Goal: Task Accomplishment & Management: Use online tool/utility

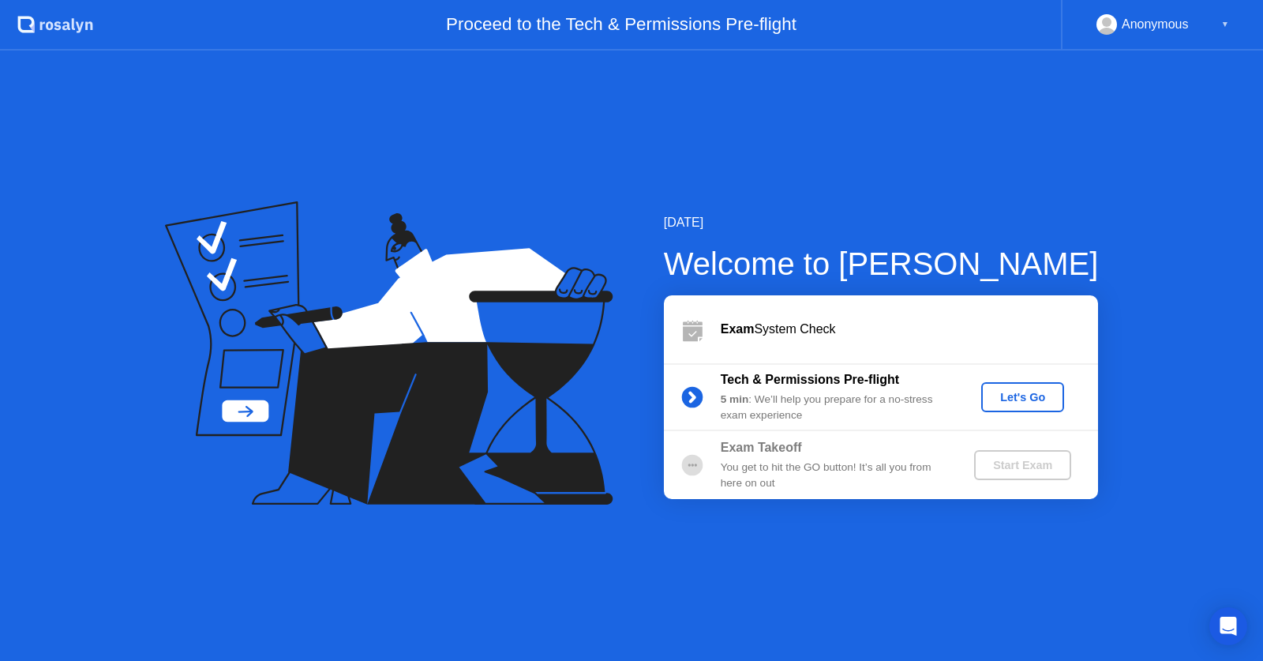
click at [1173, 16] on div "Anonymous" at bounding box center [1154, 24] width 67 height 21
click at [1222, 17] on div "▼" at bounding box center [1225, 24] width 8 height 21
click at [1222, 19] on div "▼" at bounding box center [1225, 24] width 8 height 21
click at [1143, 34] on div "Anonymous ▼" at bounding box center [1162, 25] width 202 height 51
click at [1145, 24] on div "Anonymous" at bounding box center [1154, 24] width 67 height 21
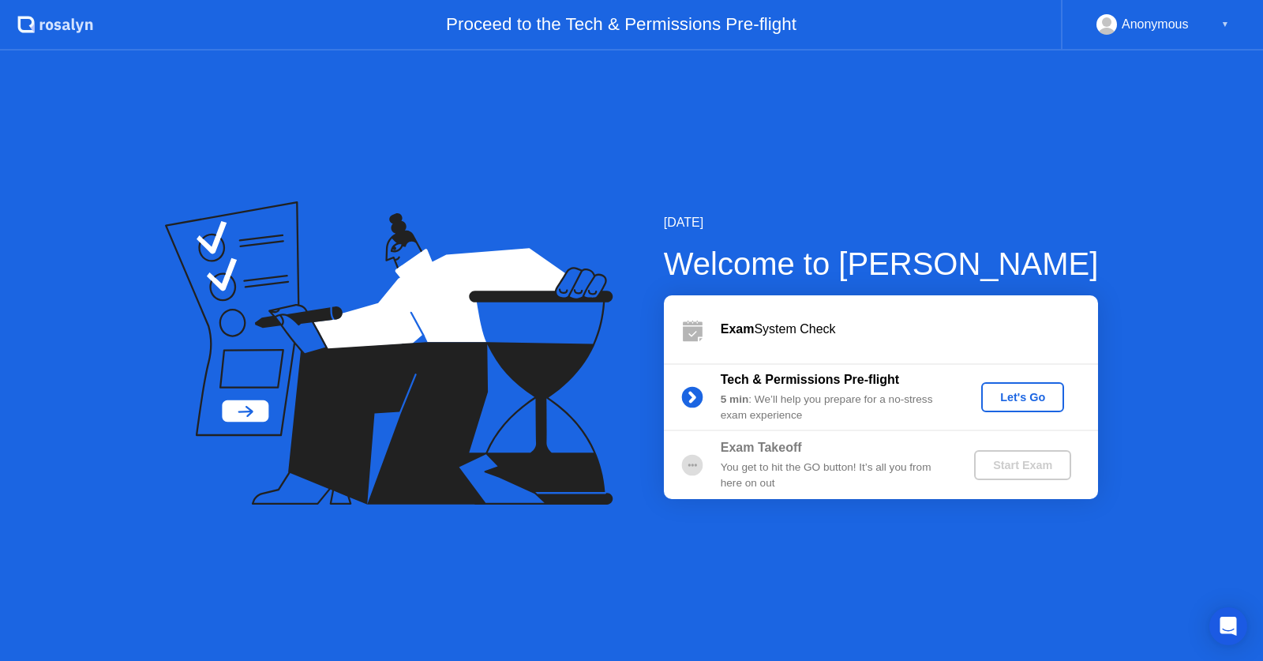
click at [1120, 17] on div "Anonymous" at bounding box center [1142, 24] width 92 height 21
drag, startPoint x: 1166, startPoint y: 20, endPoint x: 1207, endPoint y: 11, distance: 41.9
click at [1166, 19] on div "Anonymous" at bounding box center [1154, 24] width 67 height 21
click at [1223, 14] on div "▼" at bounding box center [1225, 24] width 8 height 21
click at [1027, 391] on div "Let's Go" at bounding box center [1022, 397] width 70 height 13
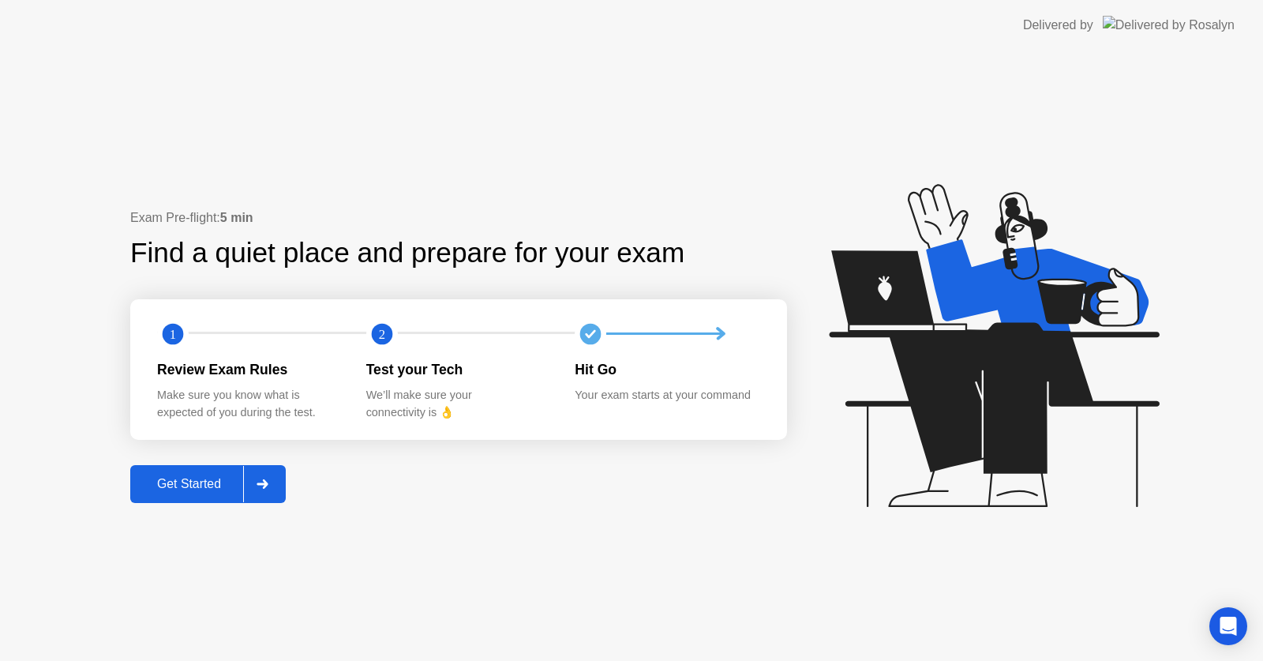
click at [185, 477] on div "Get Started" at bounding box center [189, 484] width 108 height 14
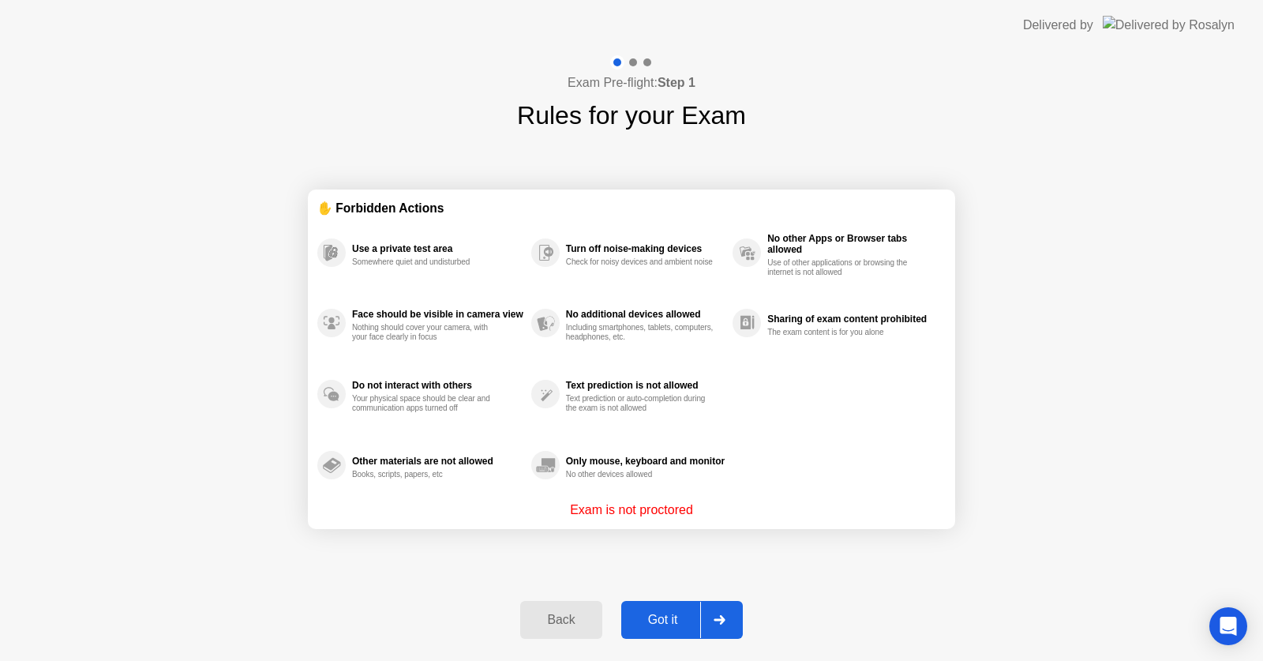
click at [653, 618] on div "Got it" at bounding box center [663, 619] width 74 height 14
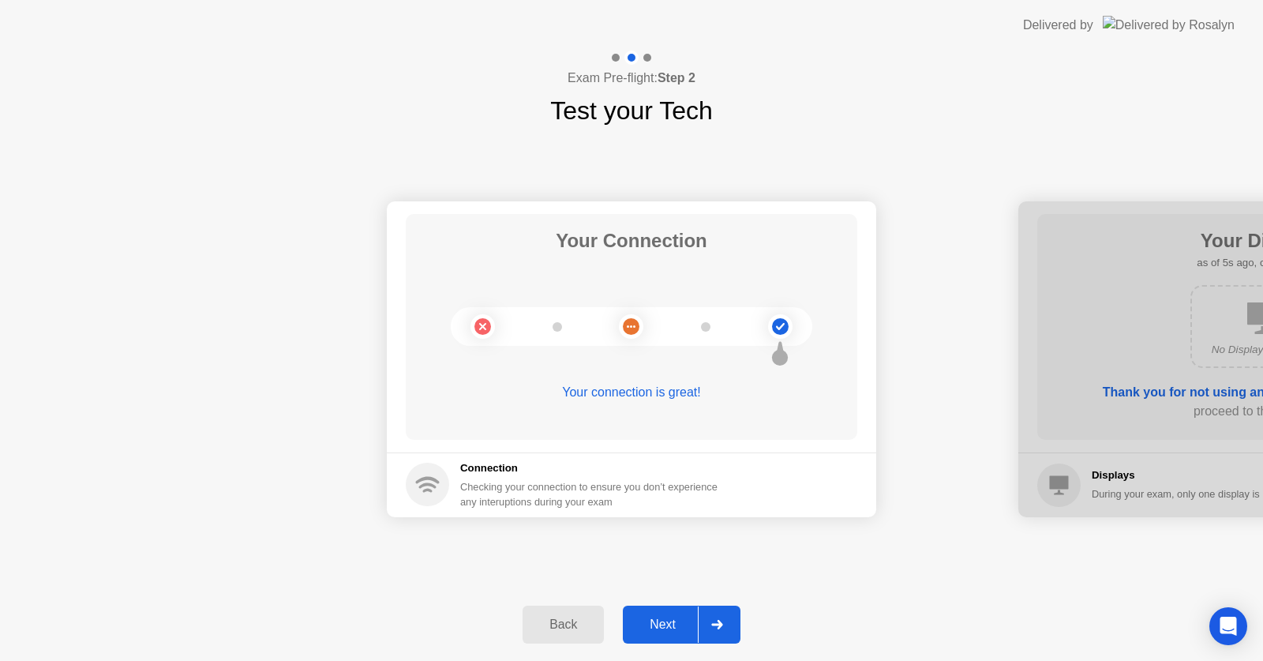
click at [655, 615] on button "Next" at bounding box center [682, 624] width 118 height 38
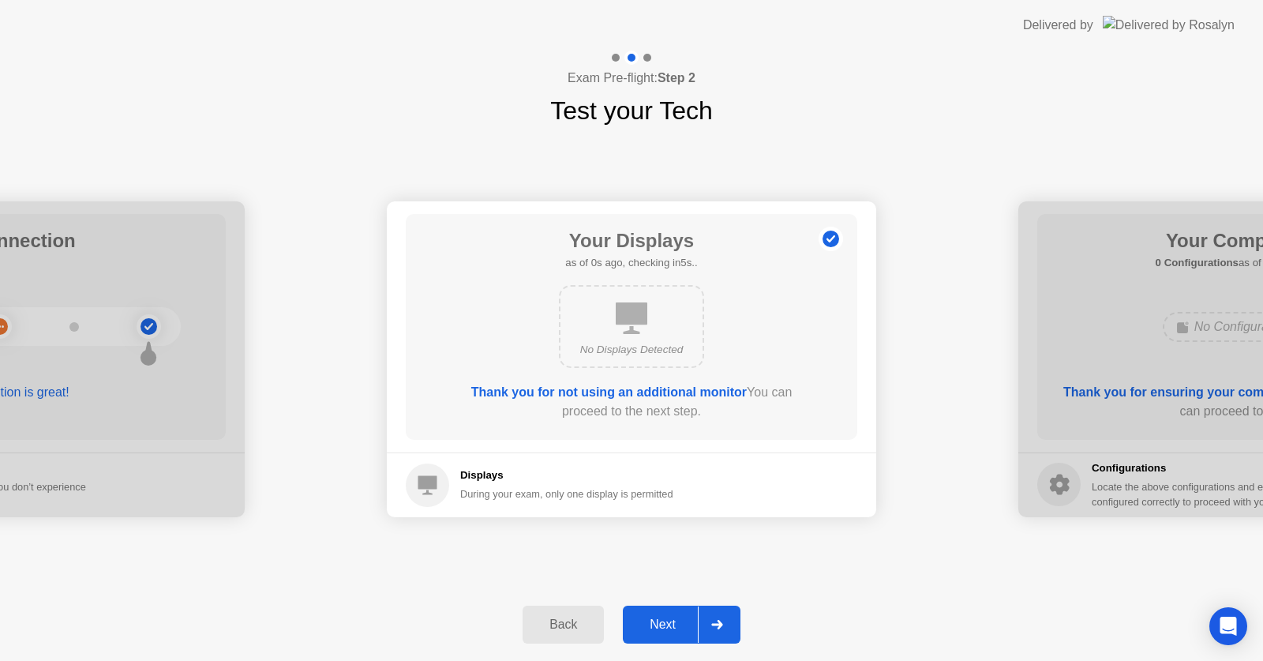
click at [642, 617] on div "Next" at bounding box center [662, 624] width 70 height 14
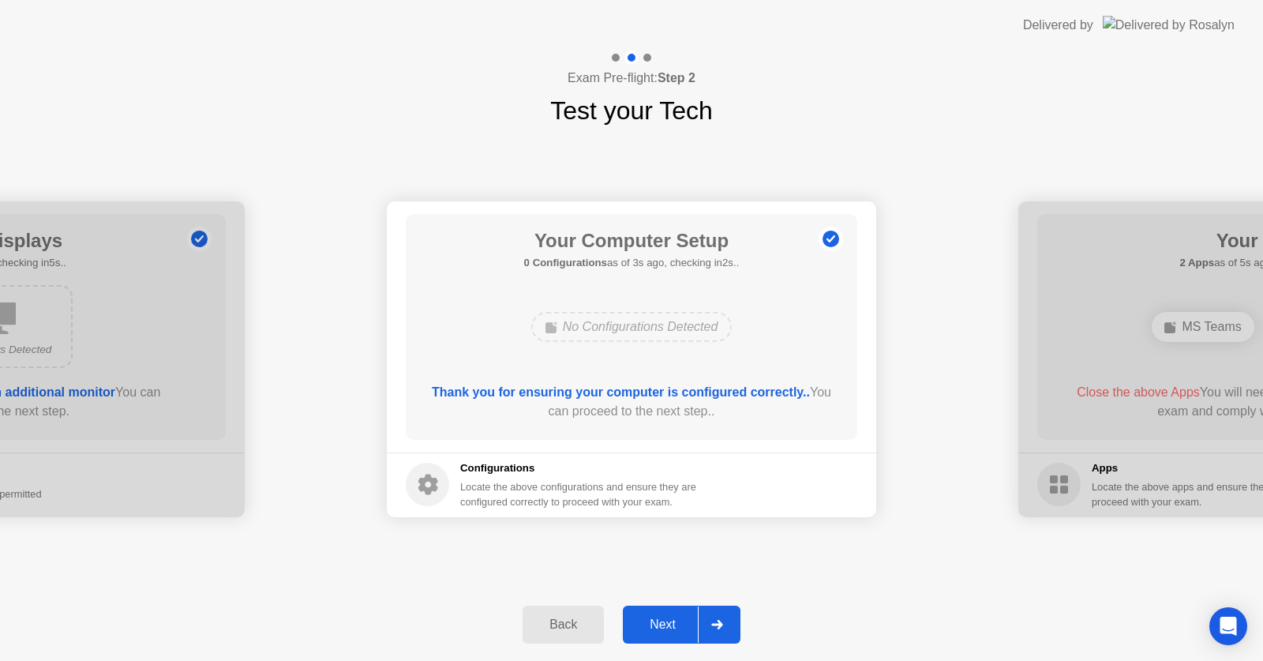
click at [653, 617] on div "Next" at bounding box center [662, 624] width 70 height 14
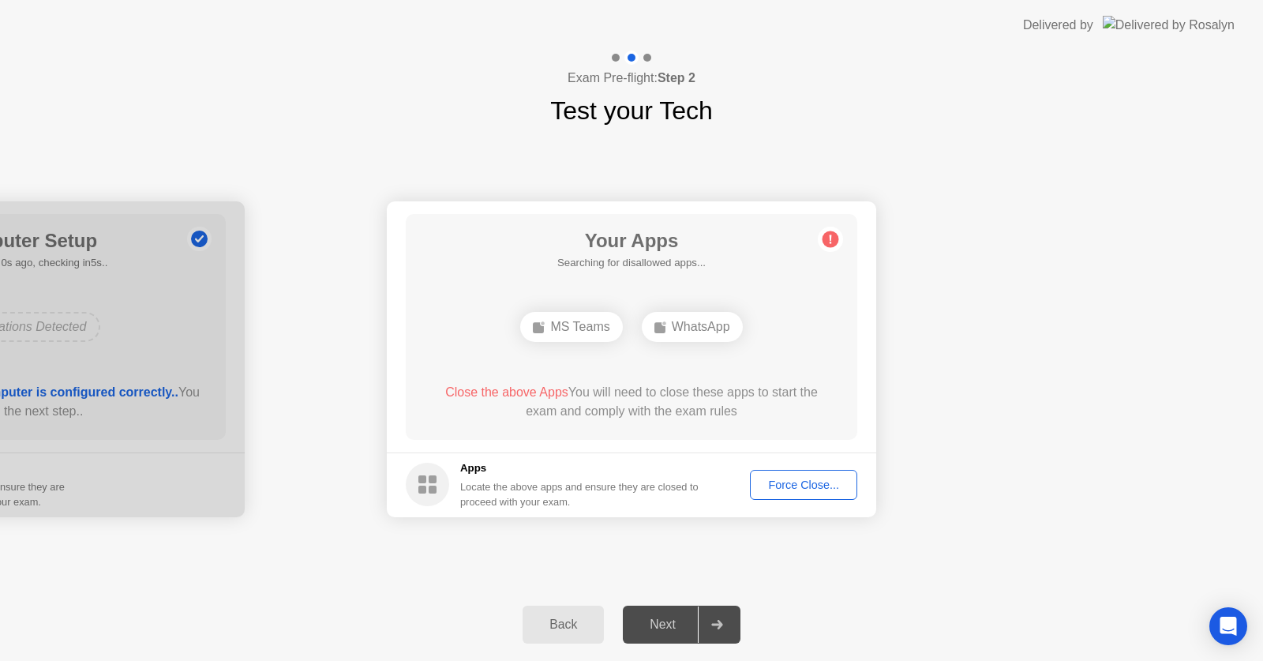
click at [533, 325] on rect at bounding box center [538, 327] width 11 height 11
click at [672, 317] on div "WhatsApp" at bounding box center [692, 327] width 101 height 30
click at [785, 478] on div "Force Close..." at bounding box center [803, 484] width 96 height 13
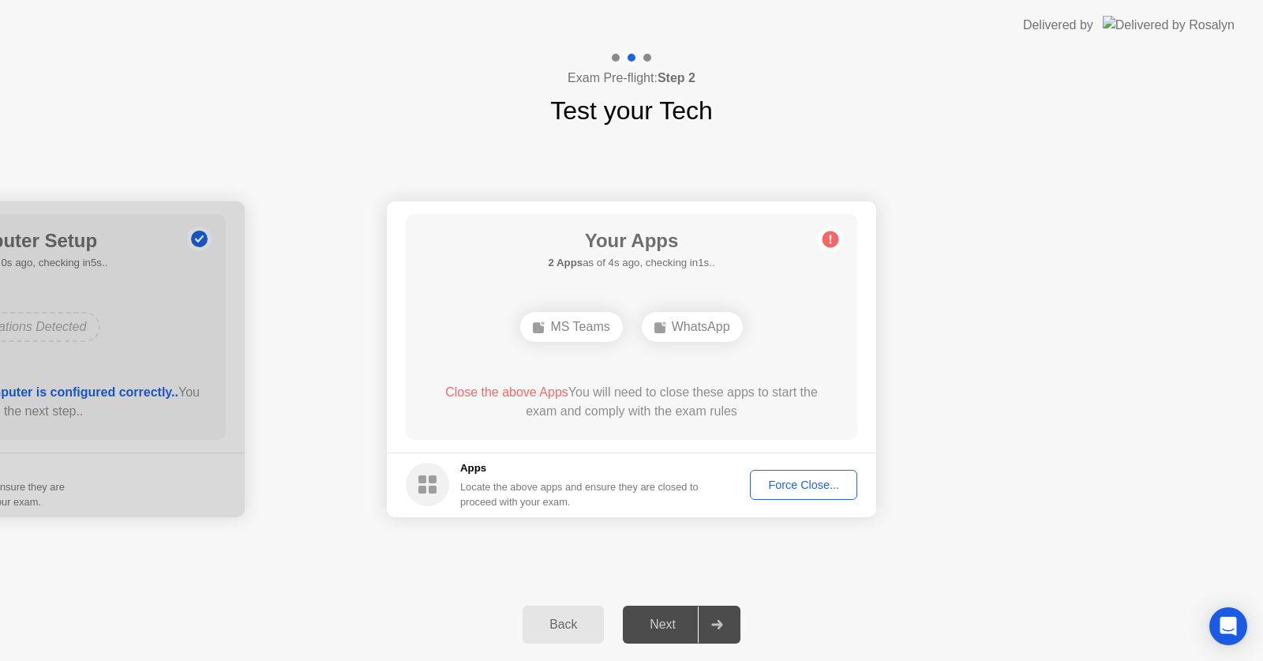
click at [772, 478] on div "Force Close..." at bounding box center [803, 484] width 96 height 13
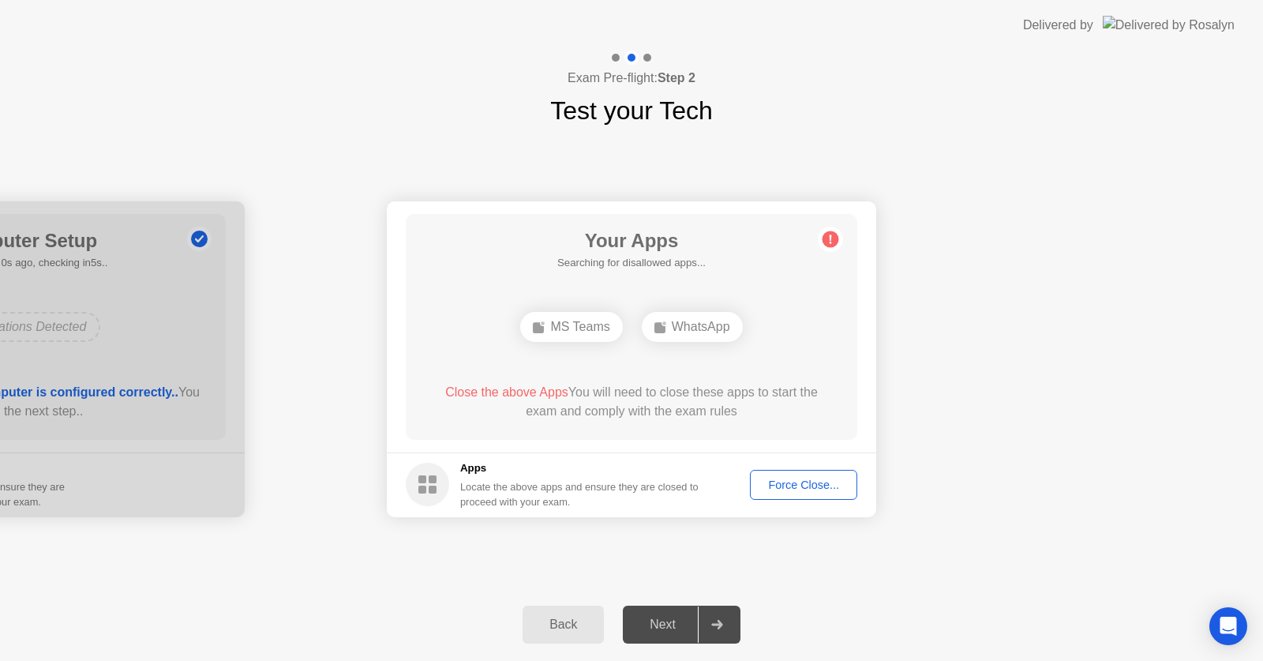
click at [829, 229] on icon at bounding box center [830, 238] width 25 height 25
click at [779, 485] on div "Force Close..." at bounding box center [803, 484] width 96 height 13
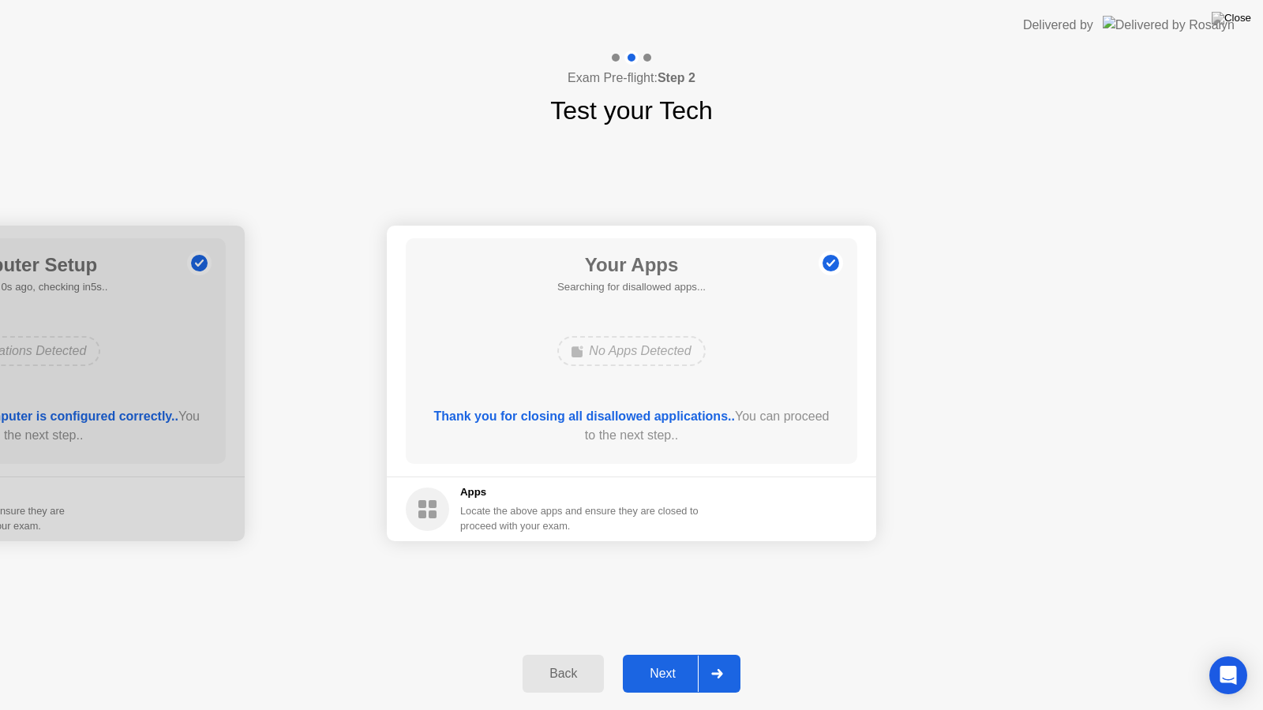
click at [649, 660] on div "Next" at bounding box center [662, 674] width 70 height 14
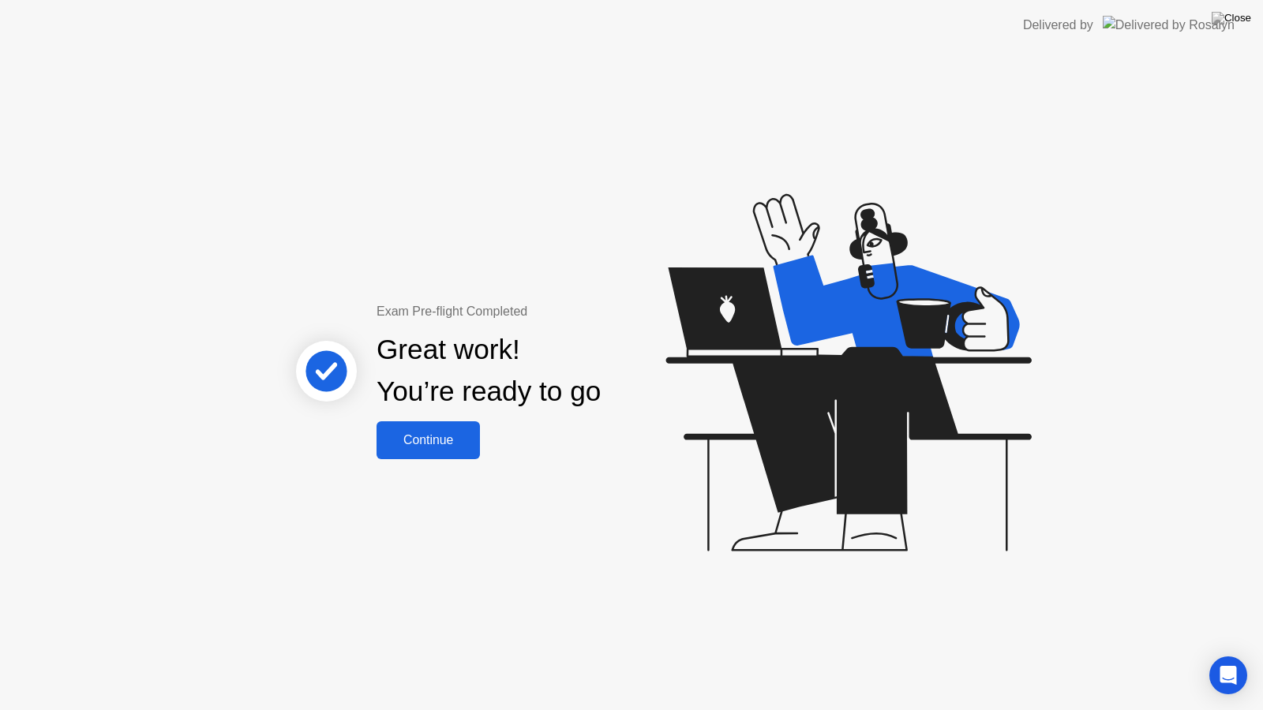
click at [452, 442] on div "Continue" at bounding box center [428, 440] width 94 height 14
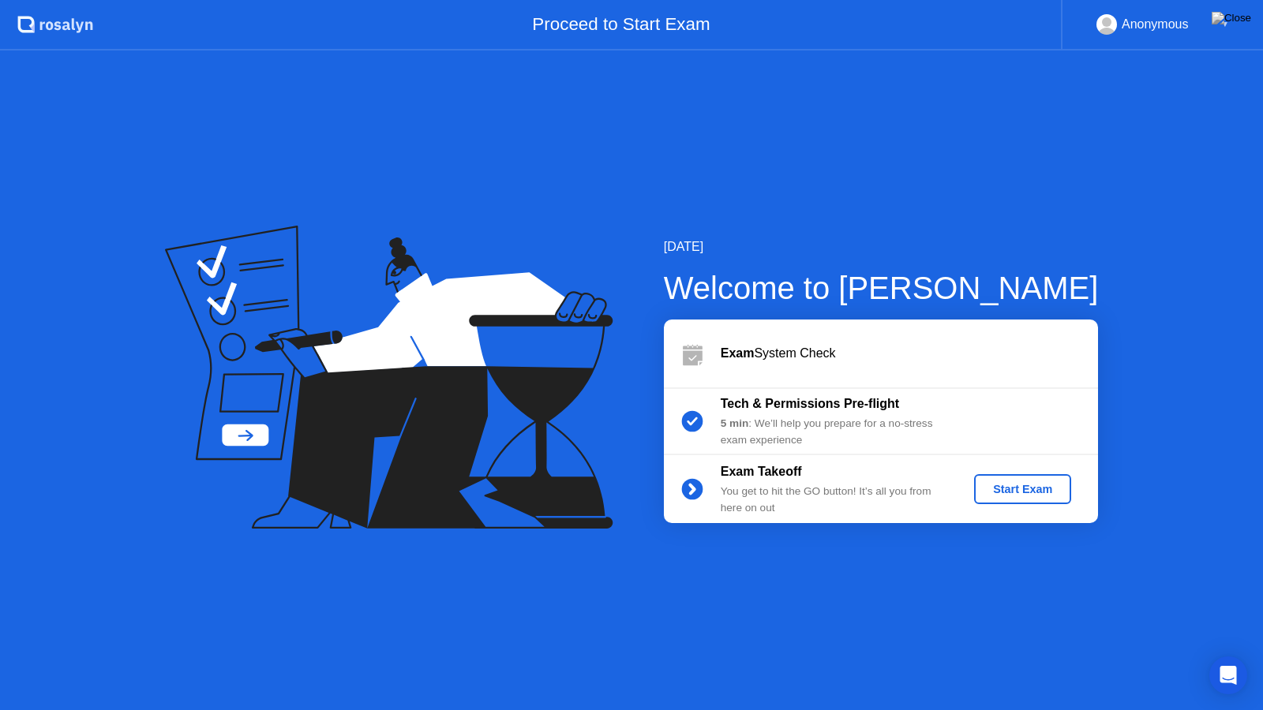
click at [997, 483] on div "Start Exam" at bounding box center [1022, 489] width 84 height 13
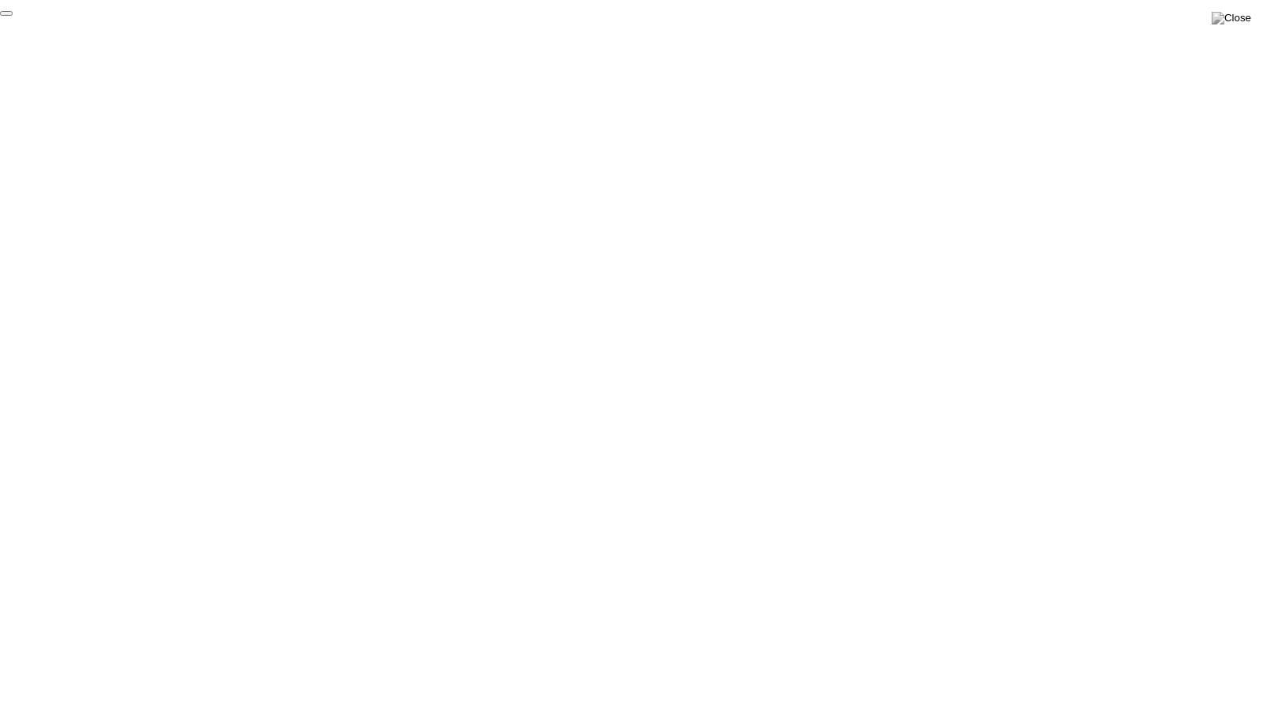
click div "End Proctoring Session"
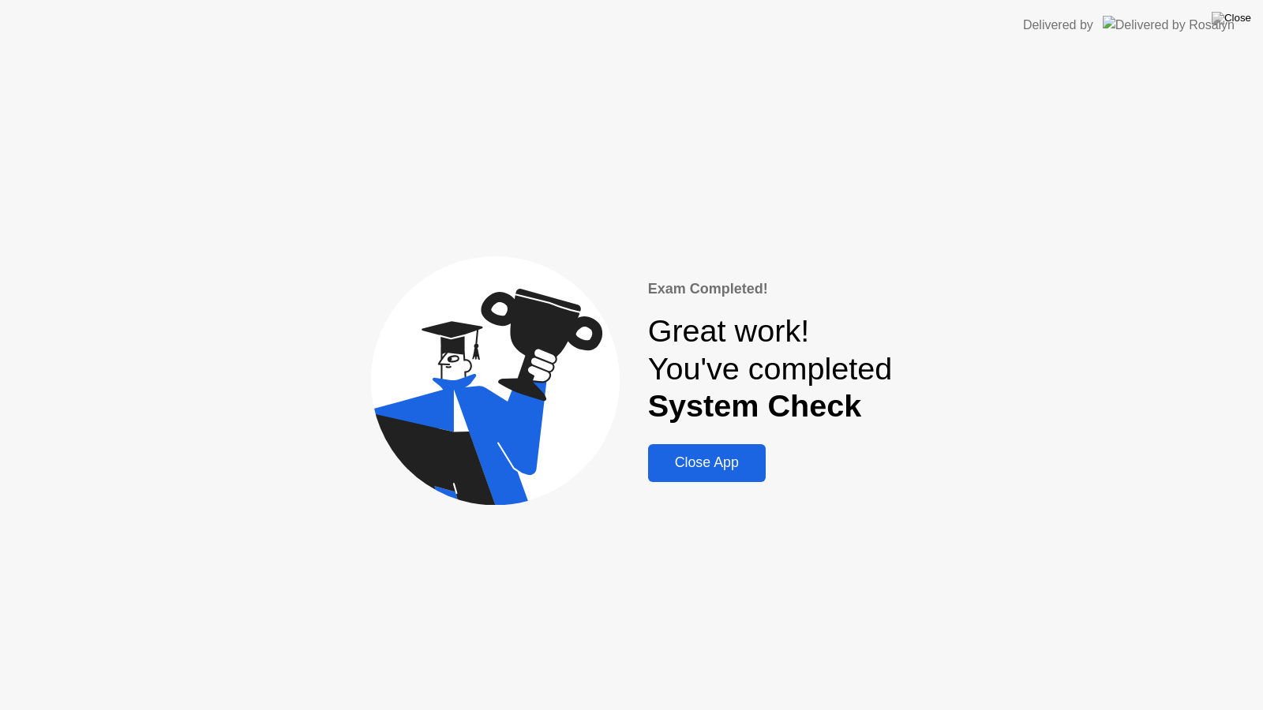
click at [696, 471] on div "Close App" at bounding box center [707, 463] width 108 height 17
